Goal: Task Accomplishment & Management: Use online tool/utility

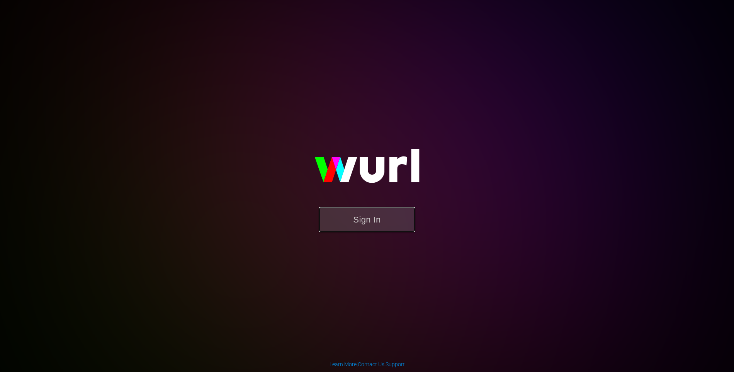
click at [353, 218] on button "Sign In" at bounding box center [367, 219] width 97 height 25
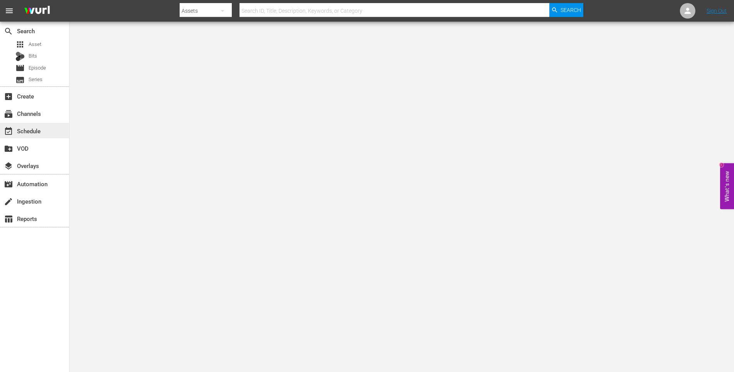
click at [44, 132] on div "event_available Schedule" at bounding box center [34, 130] width 69 height 15
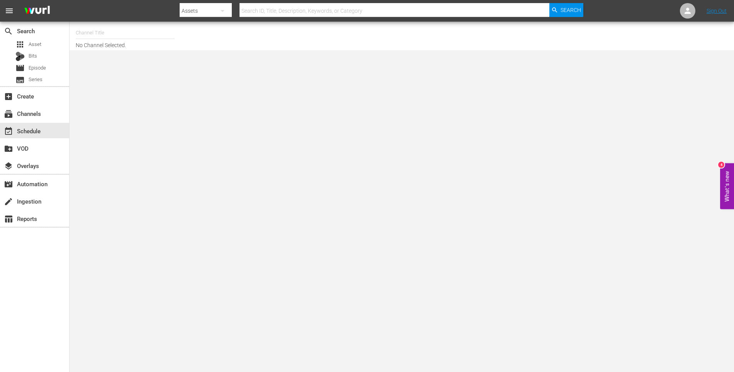
click at [145, 27] on input "text" at bounding box center [125, 33] width 99 height 19
click at [146, 52] on div "Made It Myself TV (1876 - tricoast_tv_madeitmyselftv_1)" at bounding box center [182, 54] width 200 height 19
type input "Made It Myself TV (1876 - tricoast_tv_madeitmyselftv_1)"
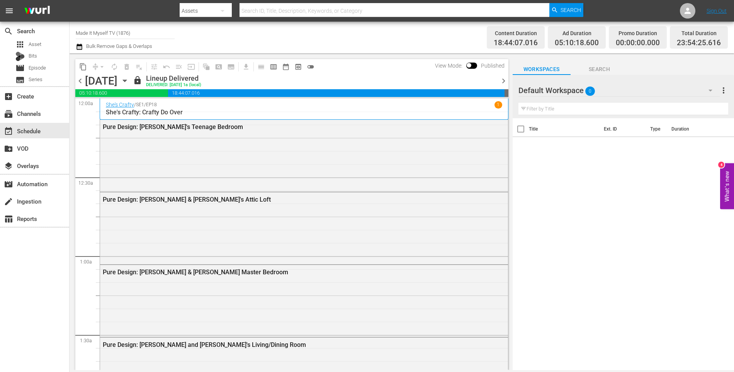
click at [504, 80] on span "chevron_right" at bounding box center [504, 81] width 10 height 10
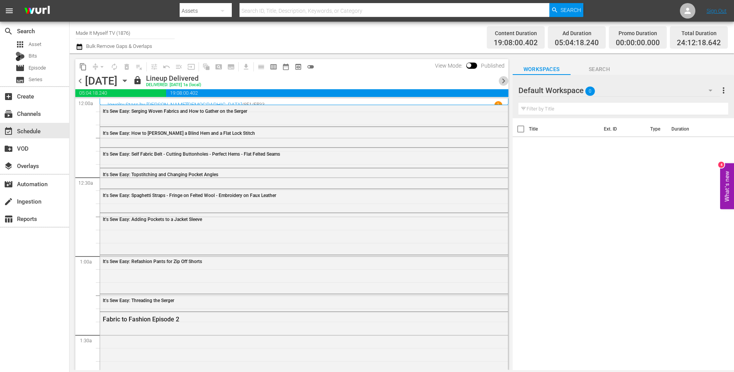
click at [503, 81] on span "chevron_right" at bounding box center [504, 81] width 10 height 10
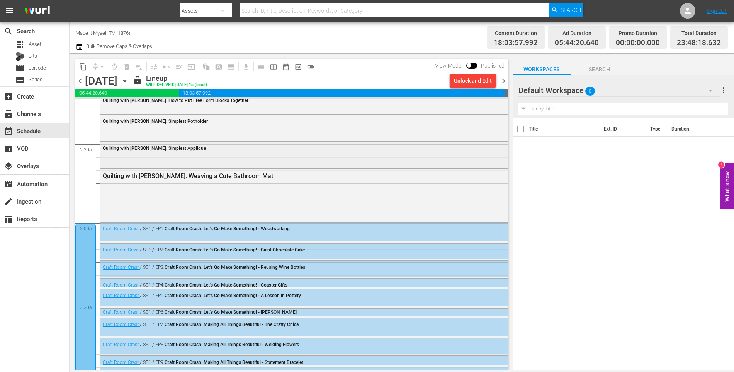
scroll to position [374, 0]
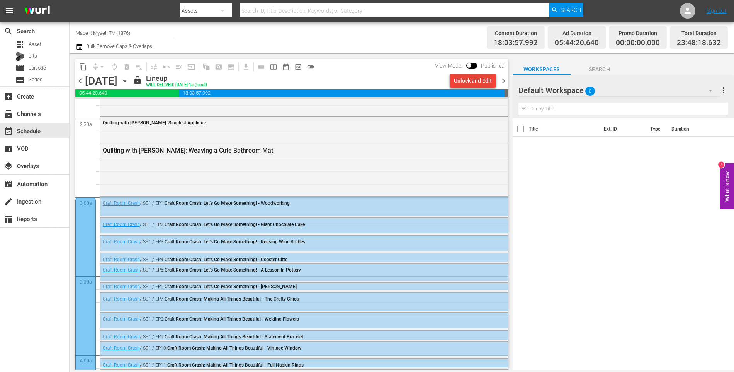
click at [485, 77] on div "Unlock and Edit" at bounding box center [473, 81] width 38 height 14
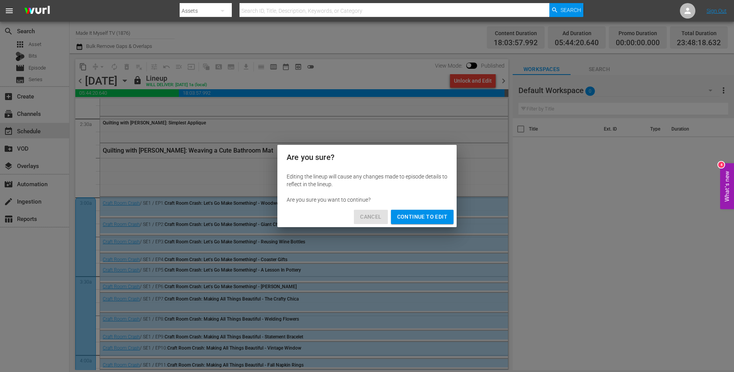
click at [365, 217] on span "Cancel" at bounding box center [370, 217] width 21 height 10
